Goal: Obtain resource: Obtain resource

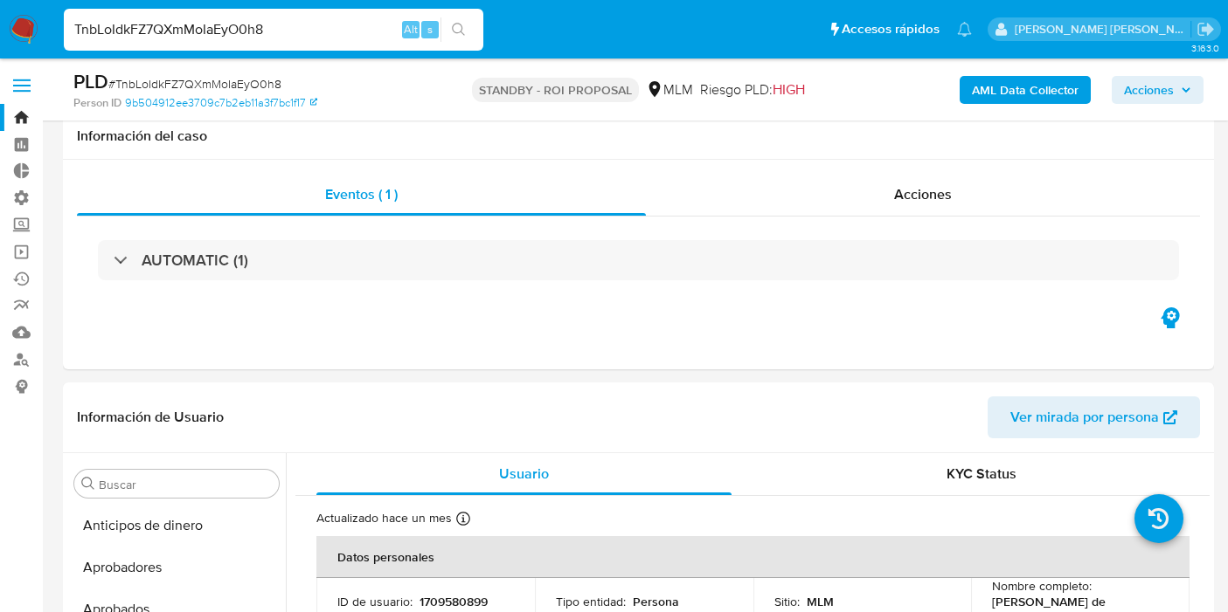
click at [280, 38] on input "TnbLoIdkFZ7QXmMoIaEyO0h8" at bounding box center [273, 29] width 419 height 23
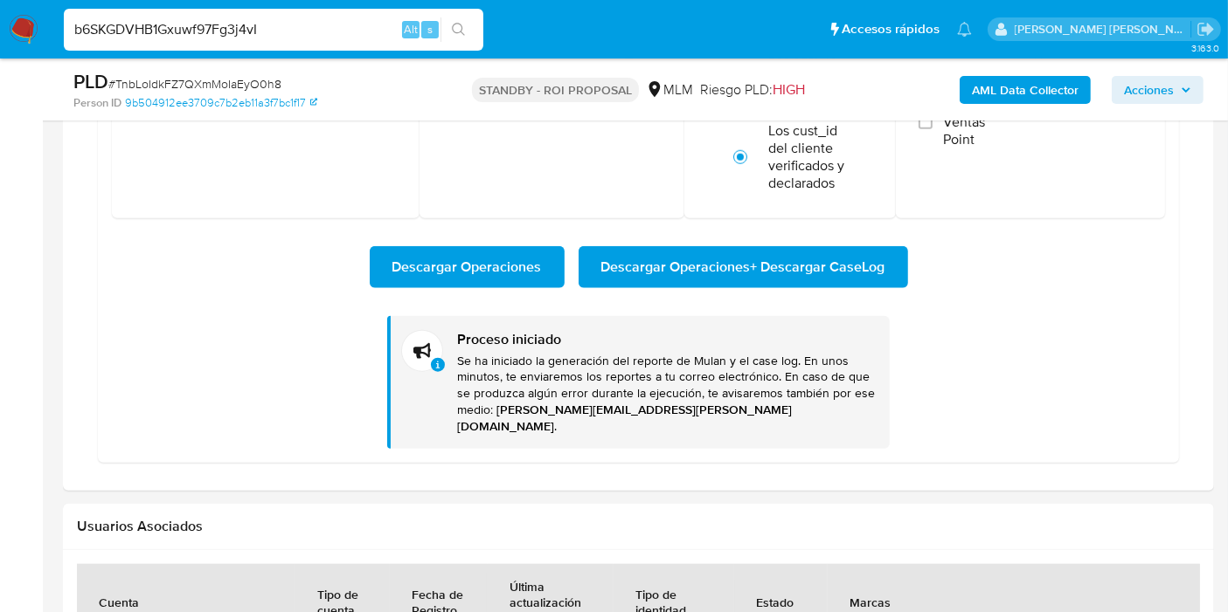
scroll to position [874, 0]
type input "b6SKGDVHB1Gxuwf97Fg3j4vI"
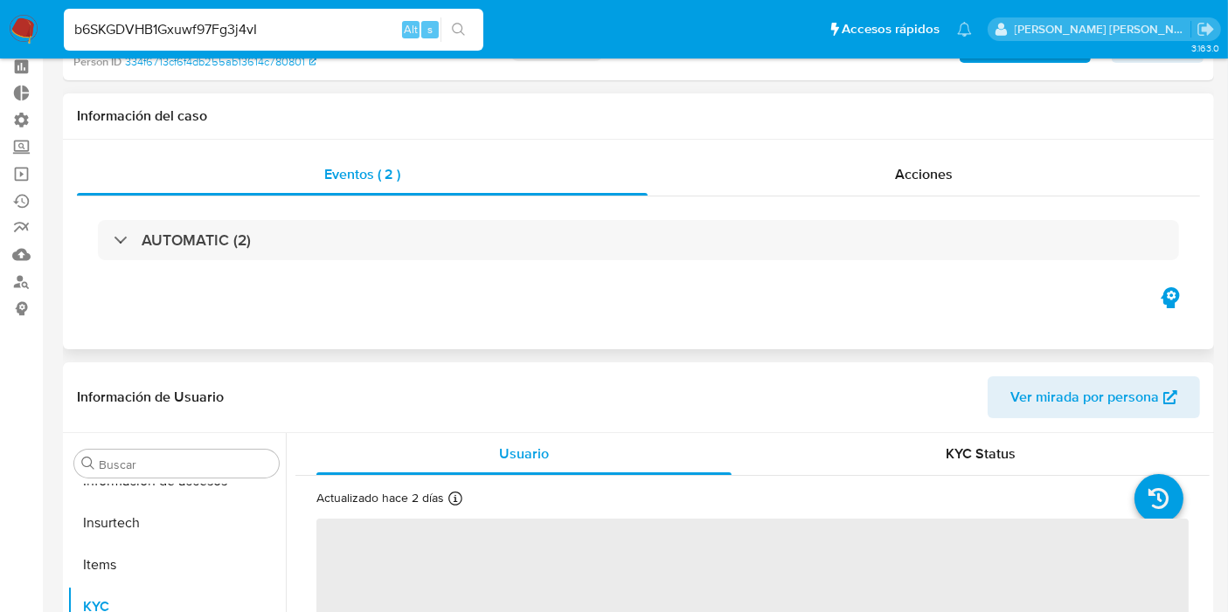
scroll to position [194, 0]
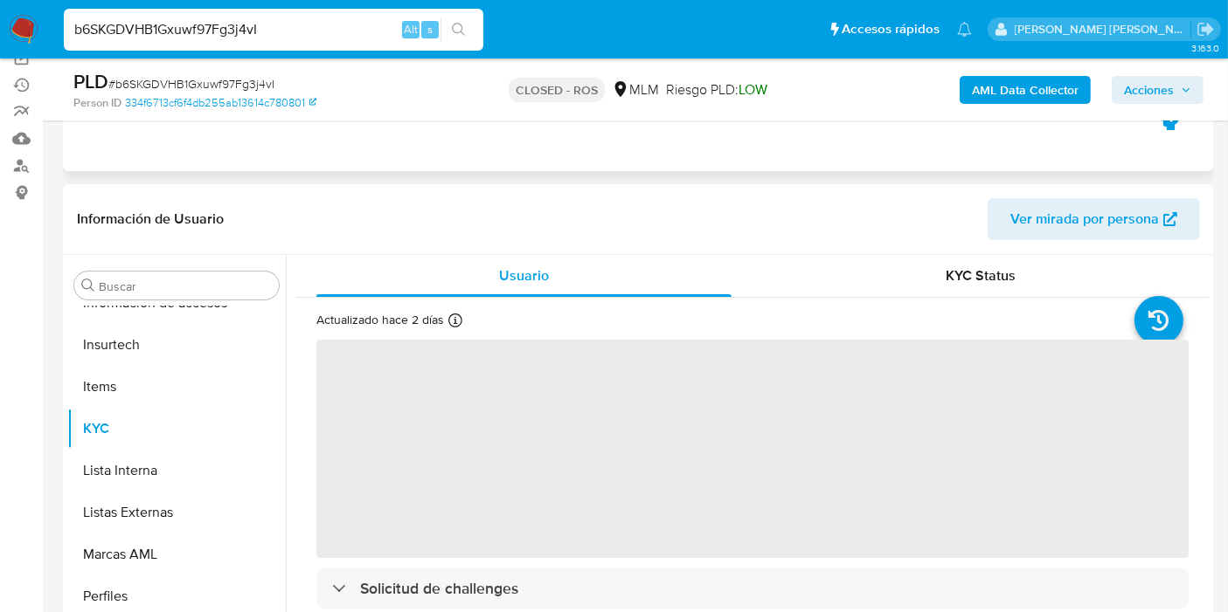
select select "10"
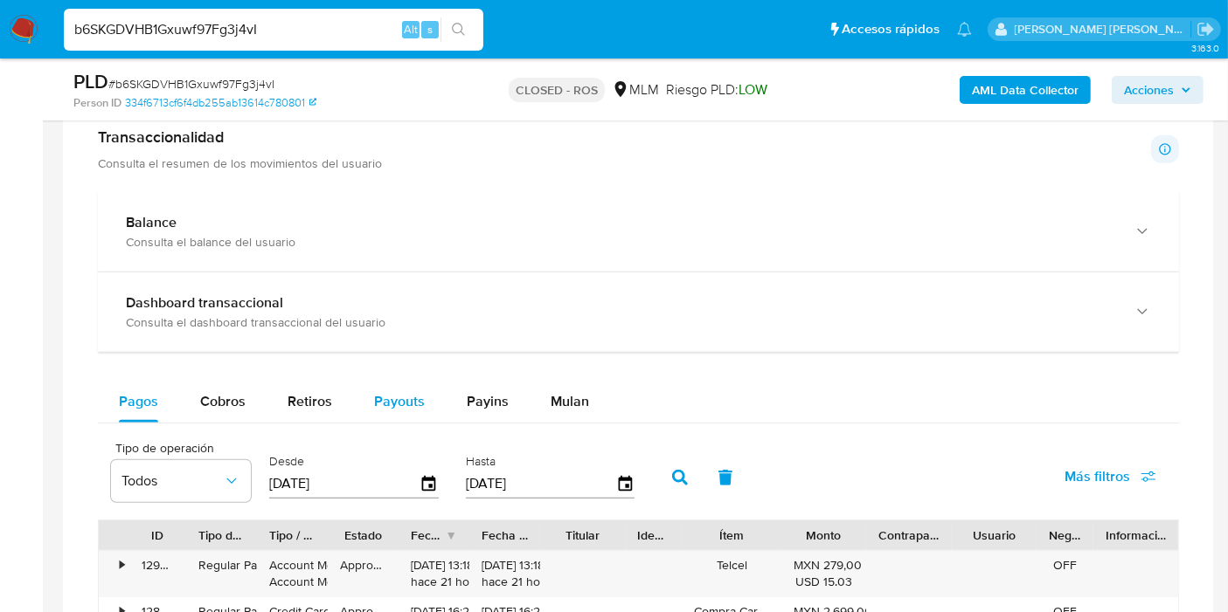
scroll to position [1359, 0]
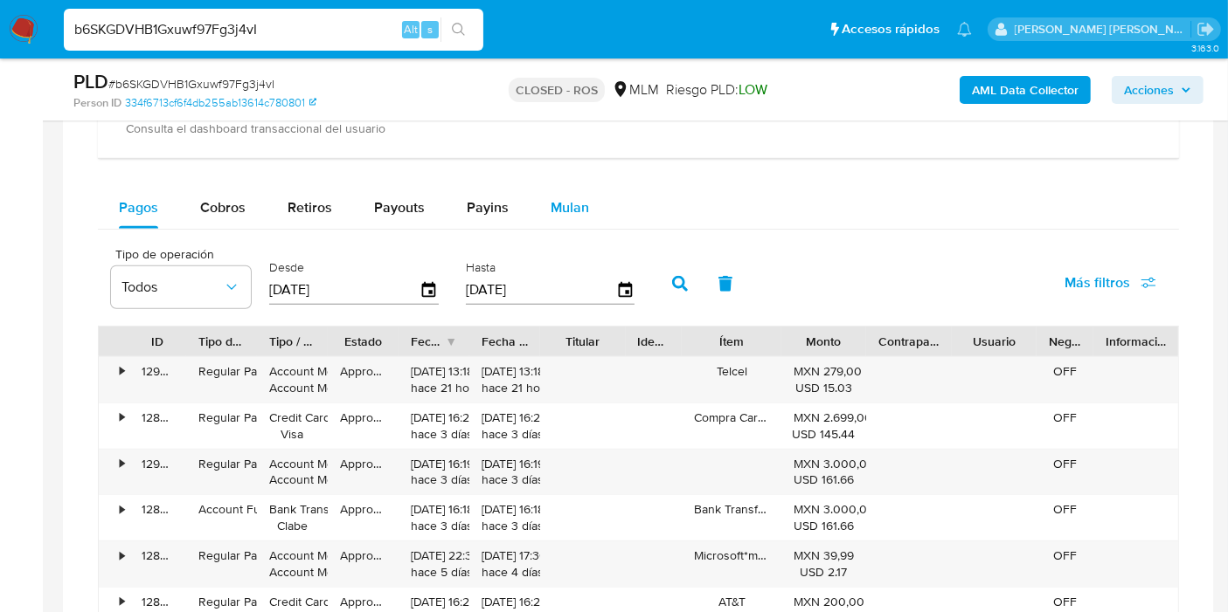
click at [564, 215] on div "Mulan" at bounding box center [569, 208] width 38 height 42
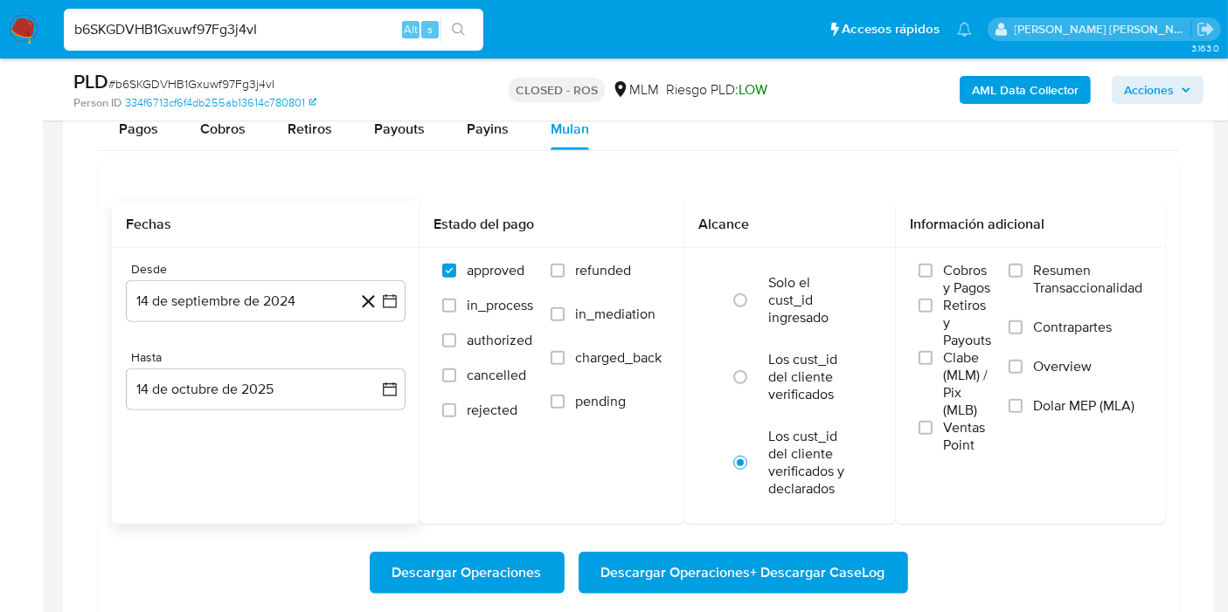
scroll to position [1456, 0]
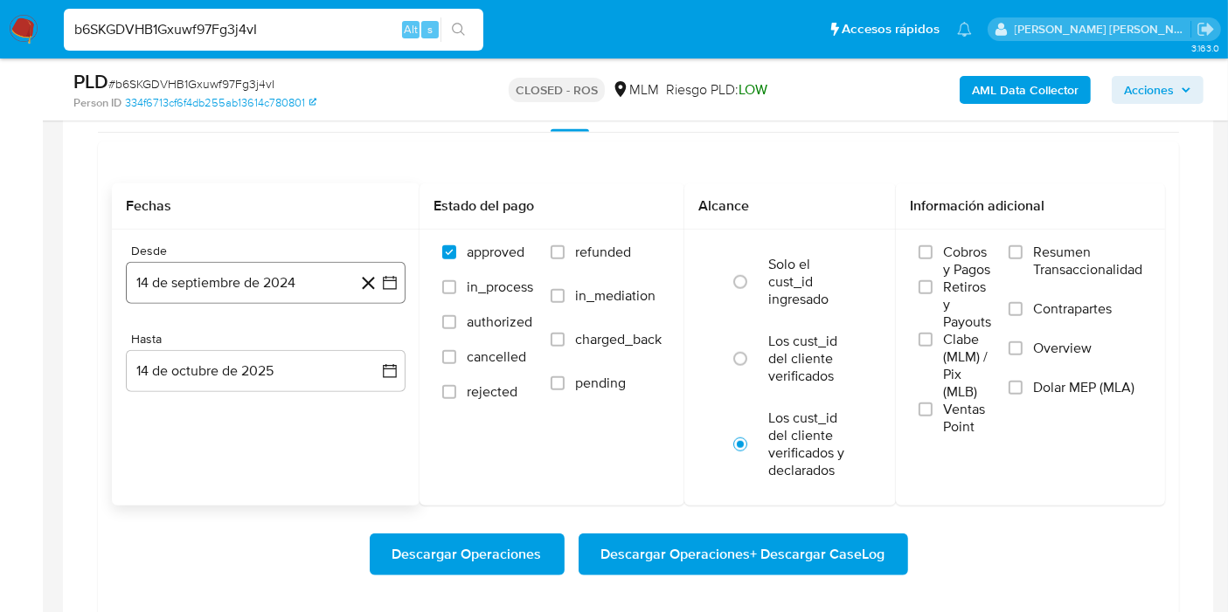
click at [257, 286] on button "14 de septiembre de 2024" at bounding box center [266, 283] width 280 height 42
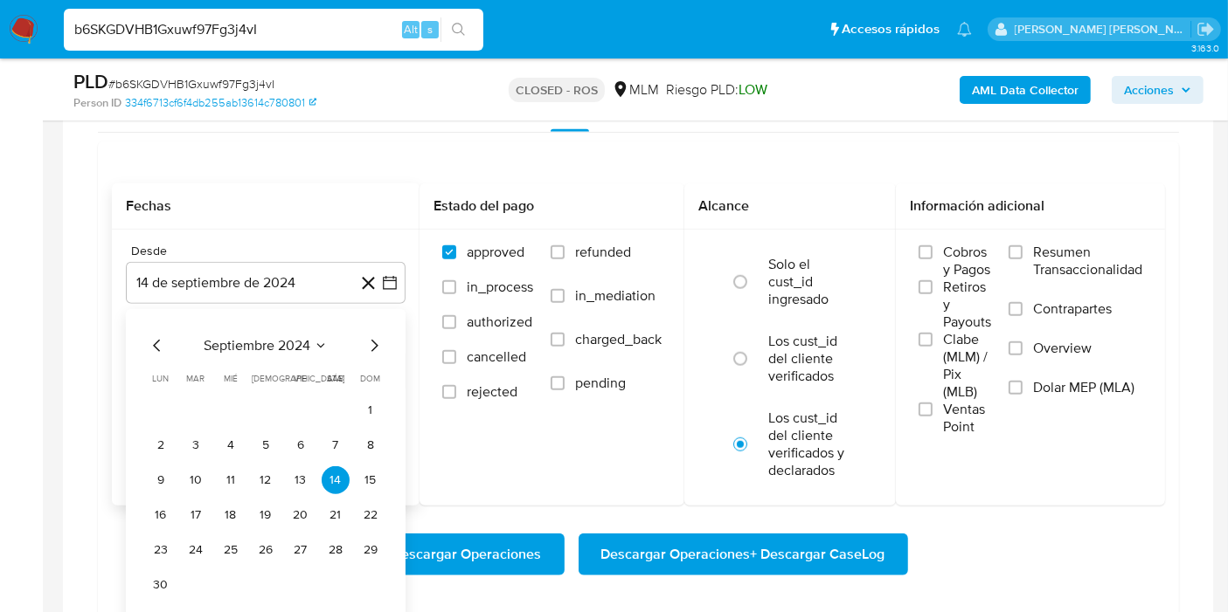
click at [273, 337] on span "septiembre 2024" at bounding box center [257, 345] width 107 height 17
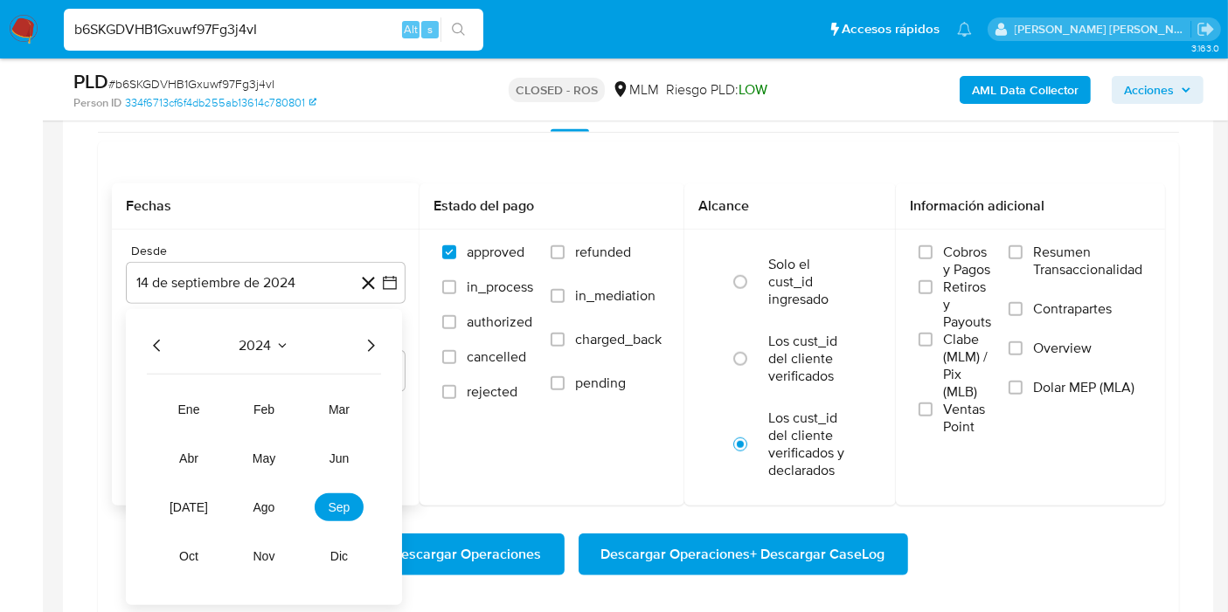
click at [370, 341] on icon "Año siguiente" at bounding box center [370, 345] width 21 height 21
click at [275, 415] on button "feb" at bounding box center [263, 410] width 49 height 28
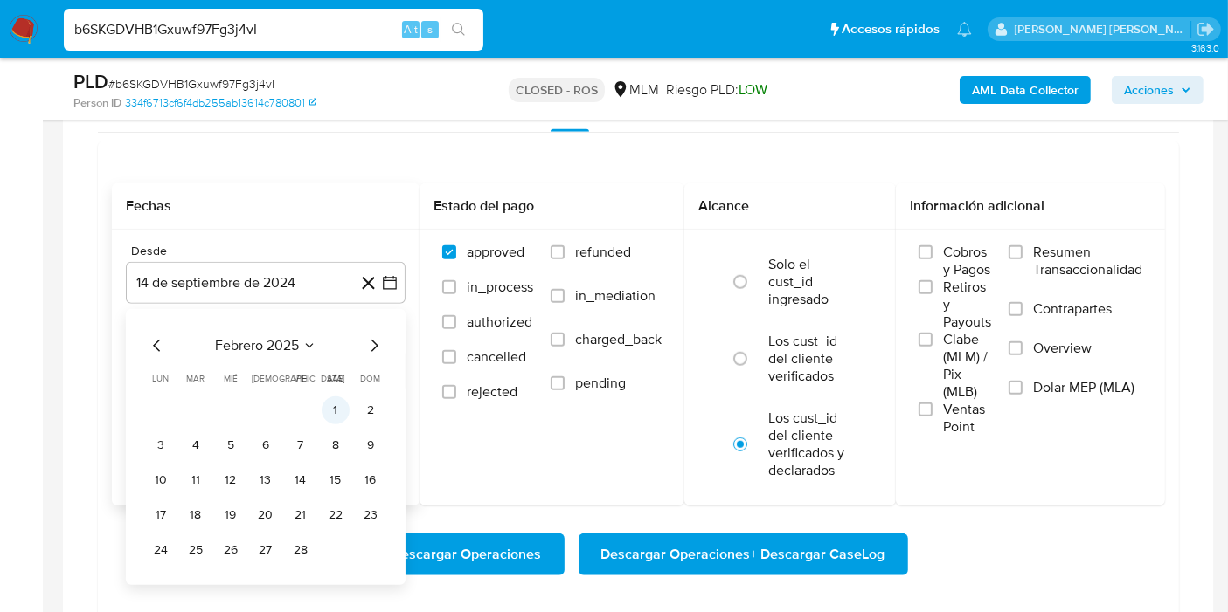
click at [334, 408] on button "1" at bounding box center [336, 411] width 28 height 28
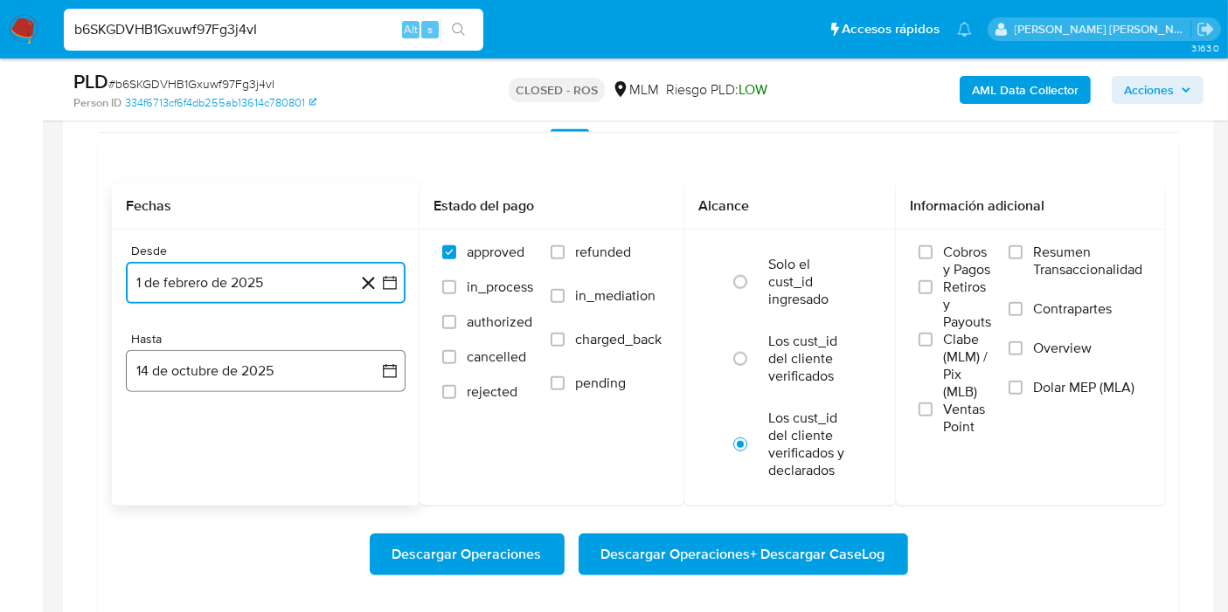
click at [284, 376] on button "14 de octubre de 2025" at bounding box center [266, 371] width 280 height 42
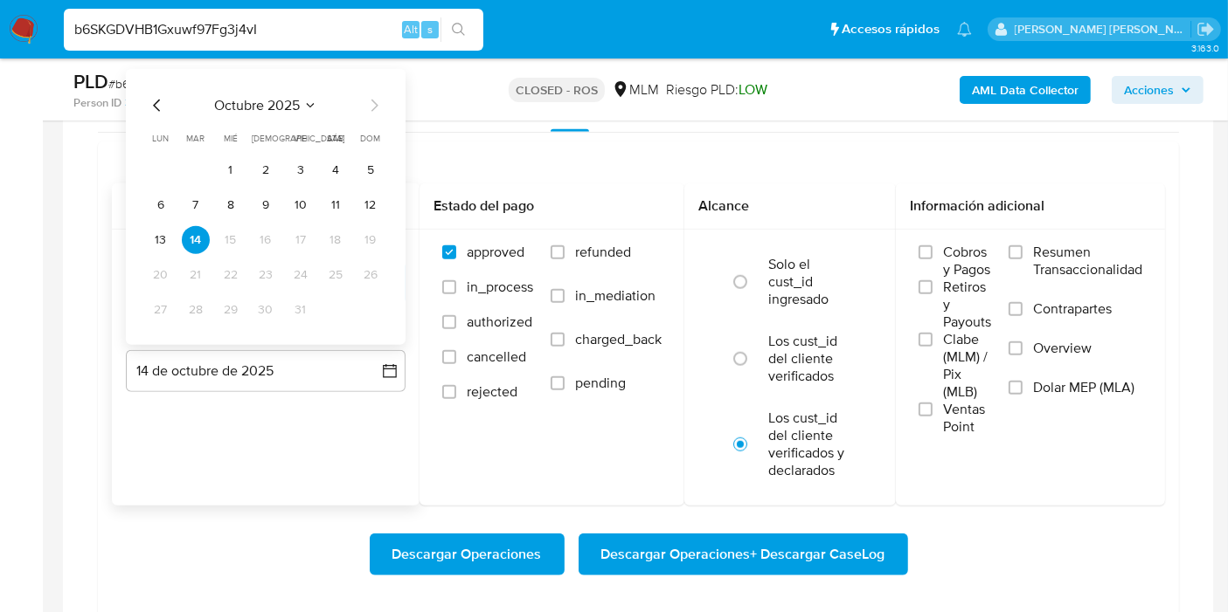
click at [253, 100] on span "octubre 2025" at bounding box center [257, 105] width 86 height 17
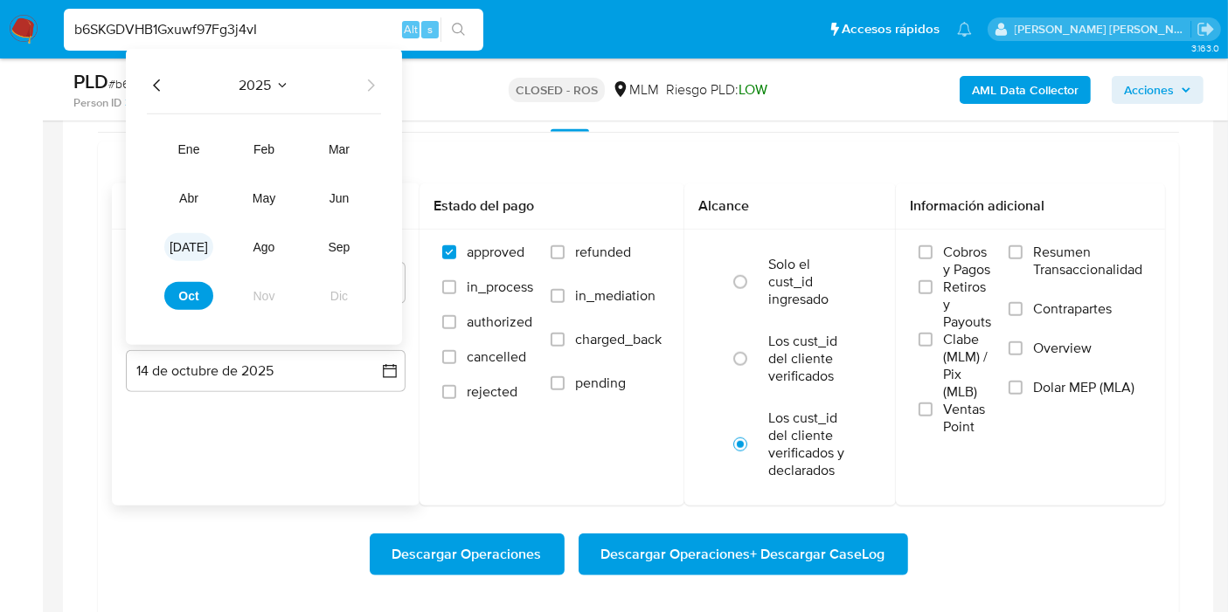
click at [182, 240] on span "[DATE]" at bounding box center [188, 247] width 38 height 14
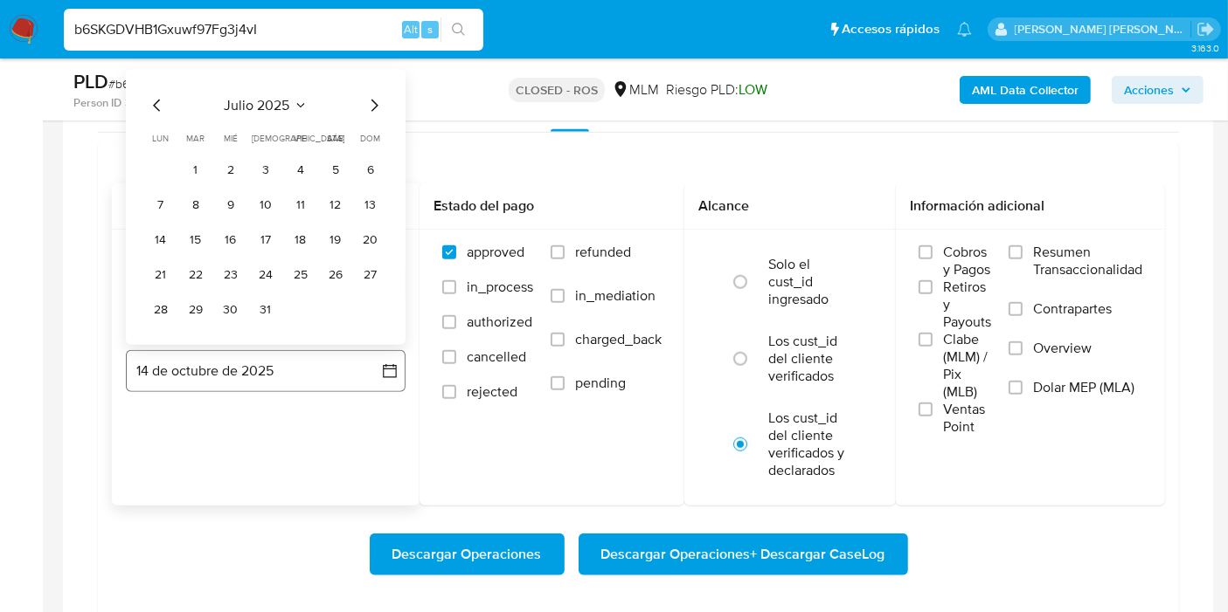
drag, startPoint x: 257, startPoint y: 298, endPoint x: 319, endPoint y: 351, distance: 81.8
click at [258, 298] on button "31" at bounding box center [266, 310] width 28 height 28
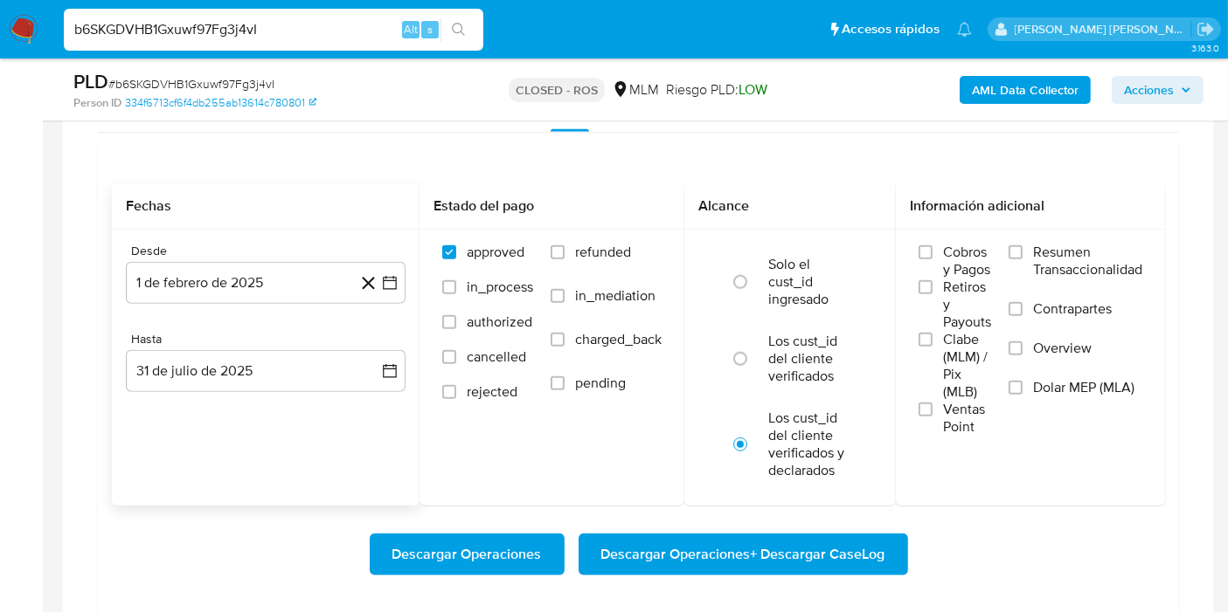
click at [281, 448] on div "Fechas Desde 1 de febrero de 2025 [DATE] Hasta 31 de [PERSON_NAME] de 2025 [DAT…" at bounding box center [266, 344] width 308 height 322
click at [656, 551] on span "Descargar Operaciones + Descargar CaseLog" at bounding box center [743, 555] width 284 height 38
